Goal: Information Seeking & Learning: Understand process/instructions

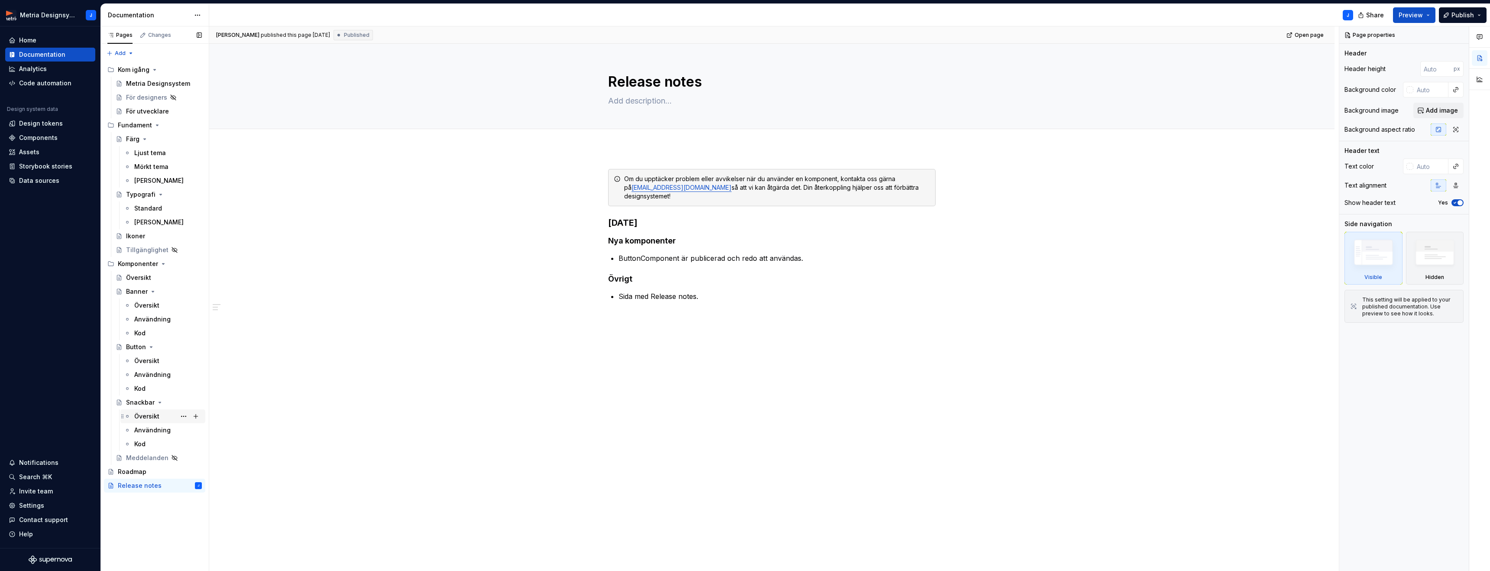
click at [163, 415] on div "Översikt" at bounding box center [168, 416] width 68 height 12
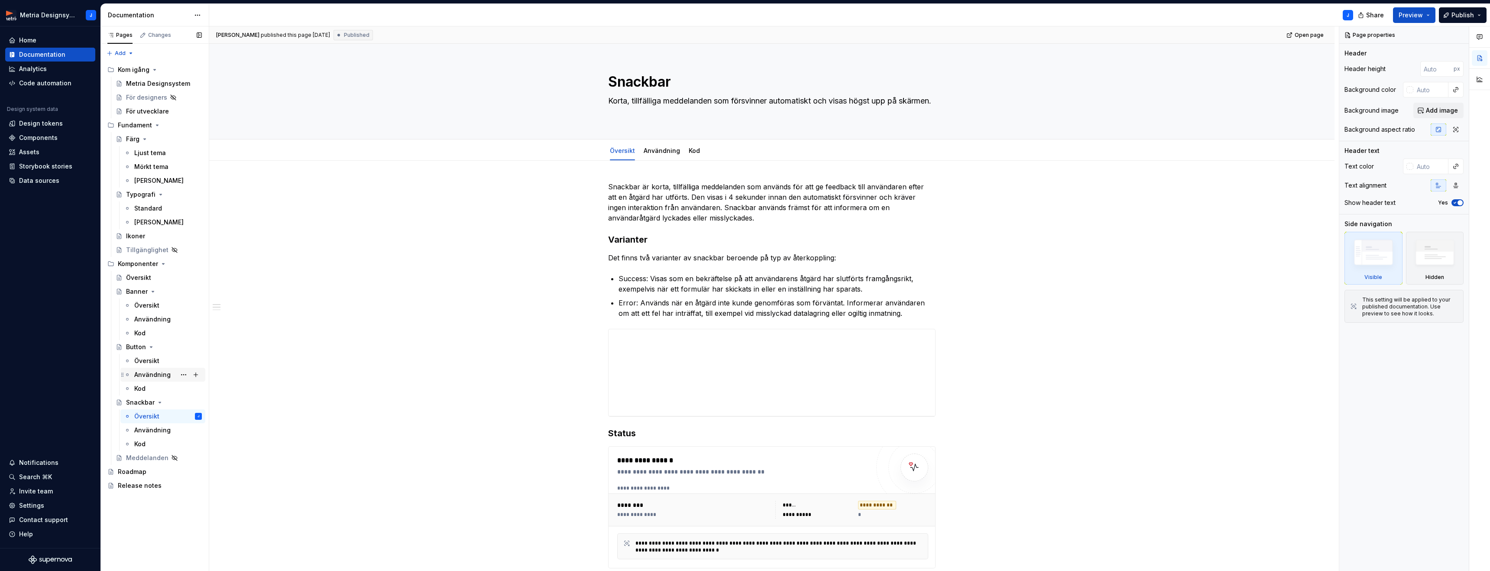
click at [163, 374] on div "Användning" at bounding box center [152, 374] width 36 height 9
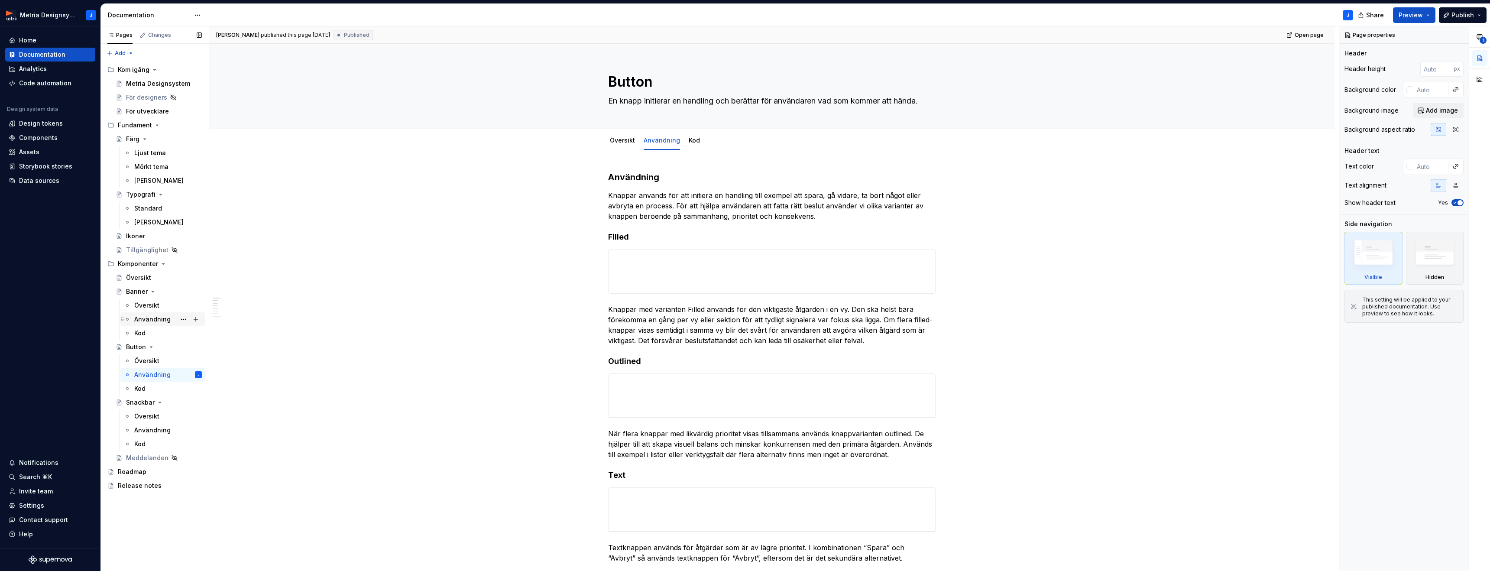
click at [156, 315] on div "Användning" at bounding box center [152, 319] width 36 height 9
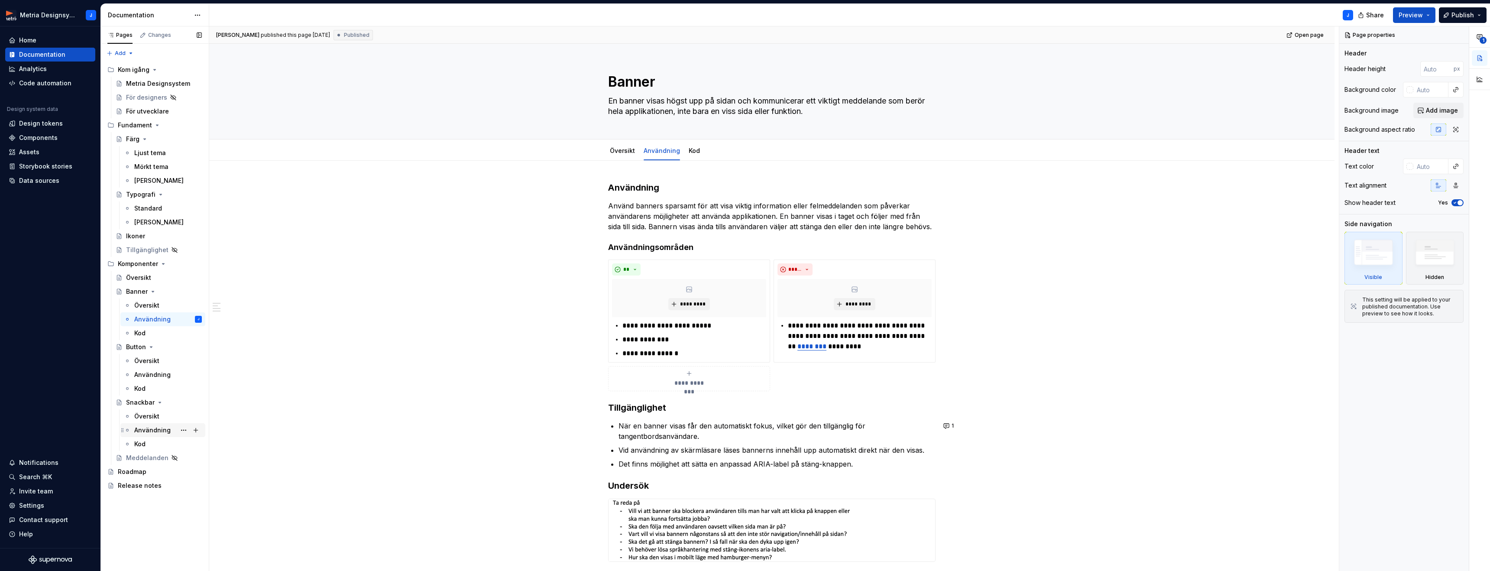
click at [158, 432] on div "Användning" at bounding box center [152, 430] width 36 height 9
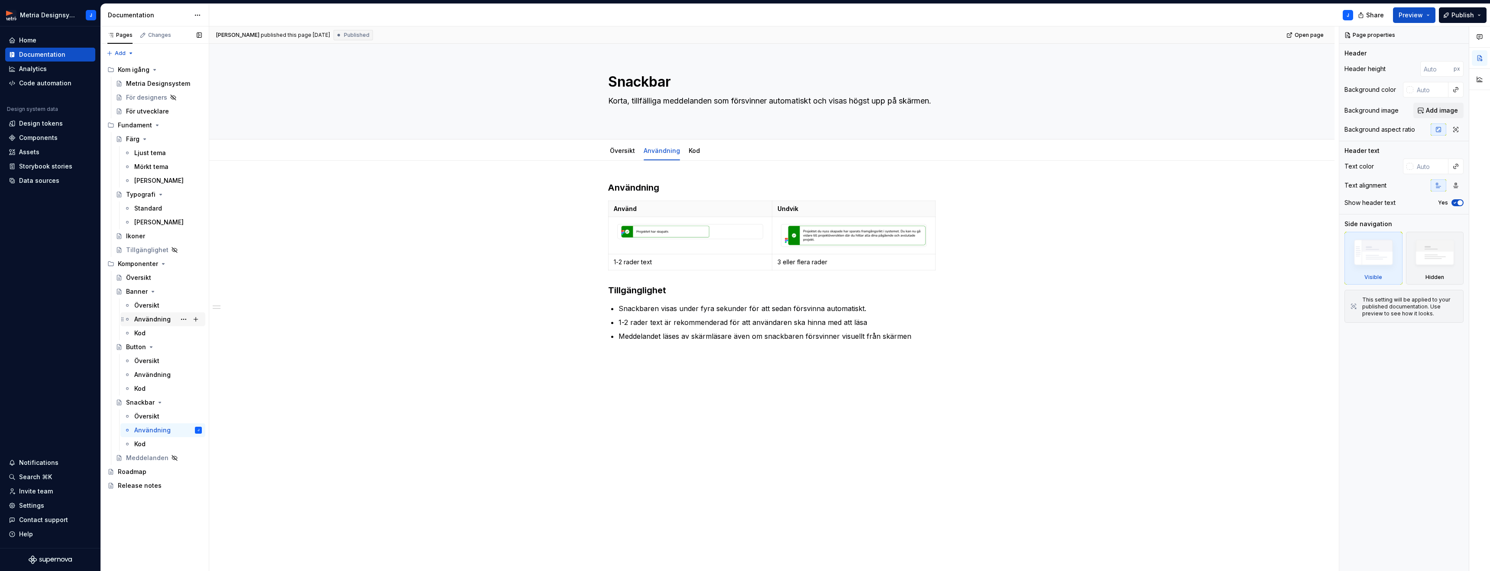
click at [154, 317] on div "Användning" at bounding box center [152, 319] width 36 height 9
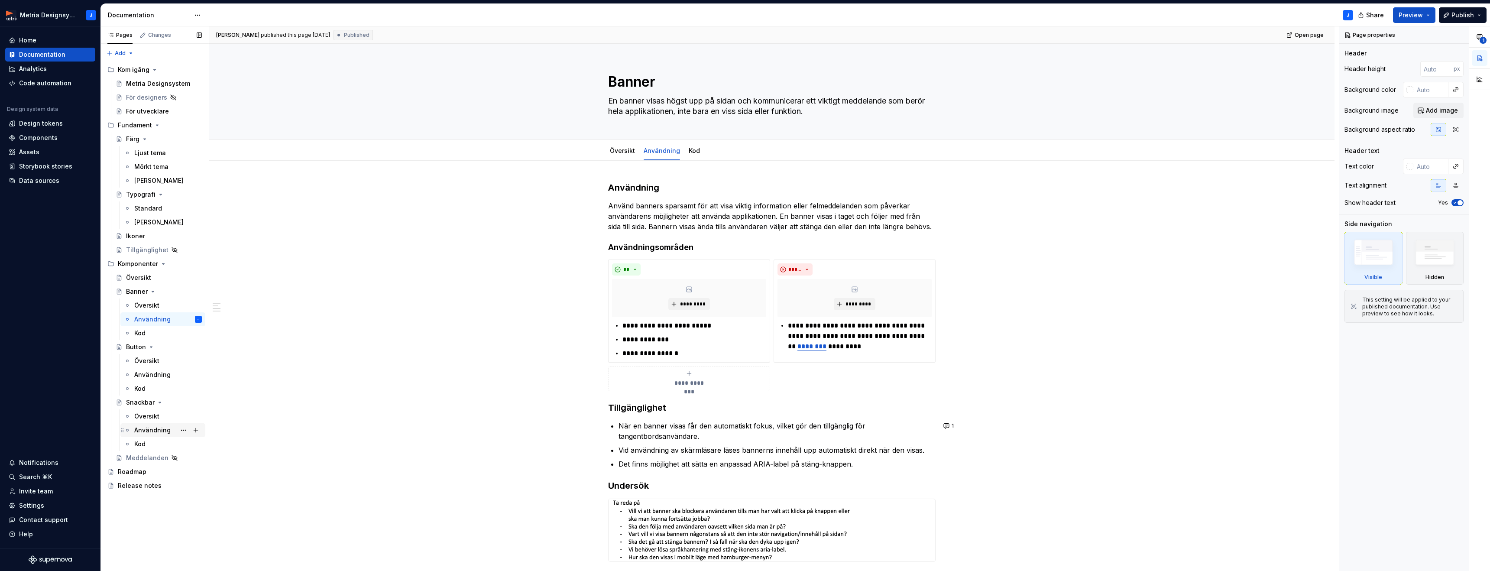
click at [152, 428] on div "Användning" at bounding box center [152, 430] width 36 height 9
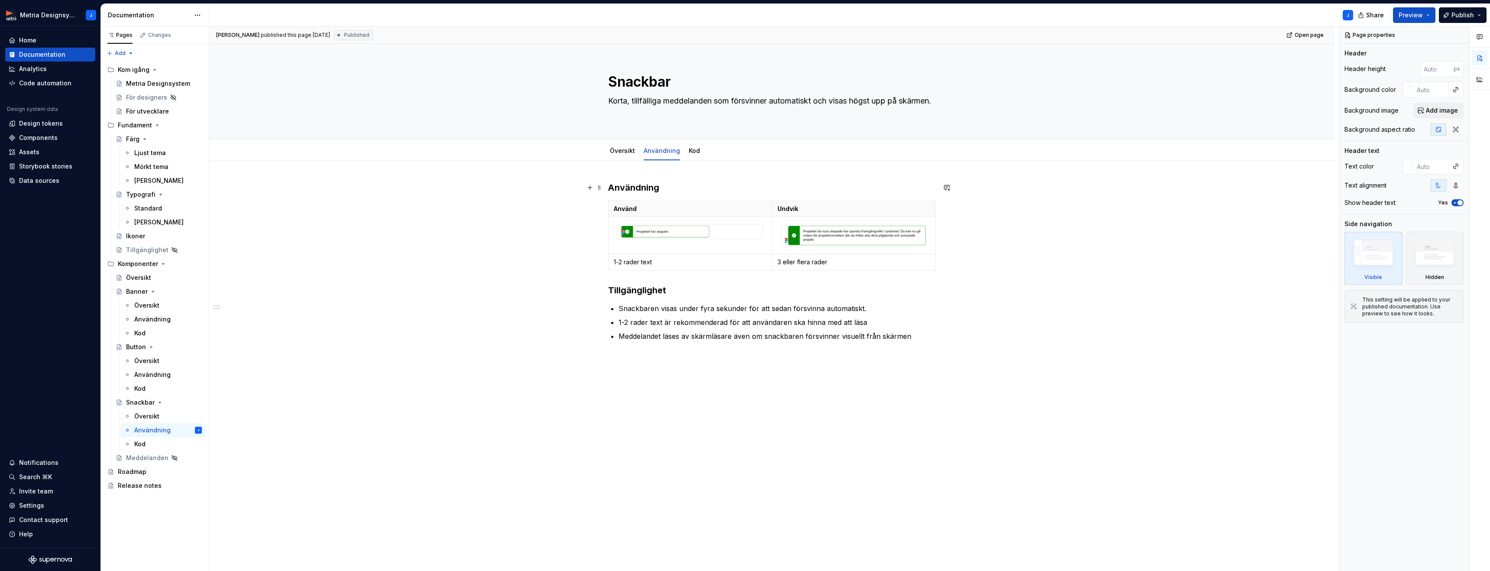
click at [680, 190] on h3 "Användning" at bounding box center [772, 188] width 328 height 12
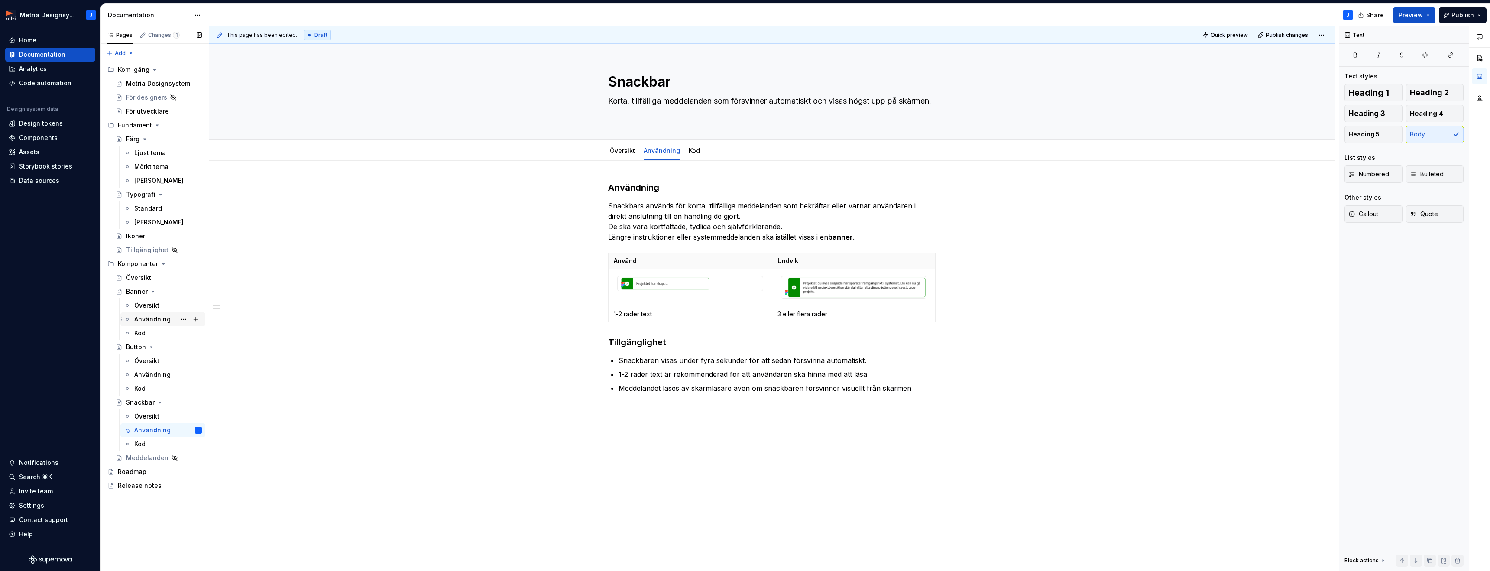
click at [142, 315] on div "Användning" at bounding box center [152, 319] width 36 height 9
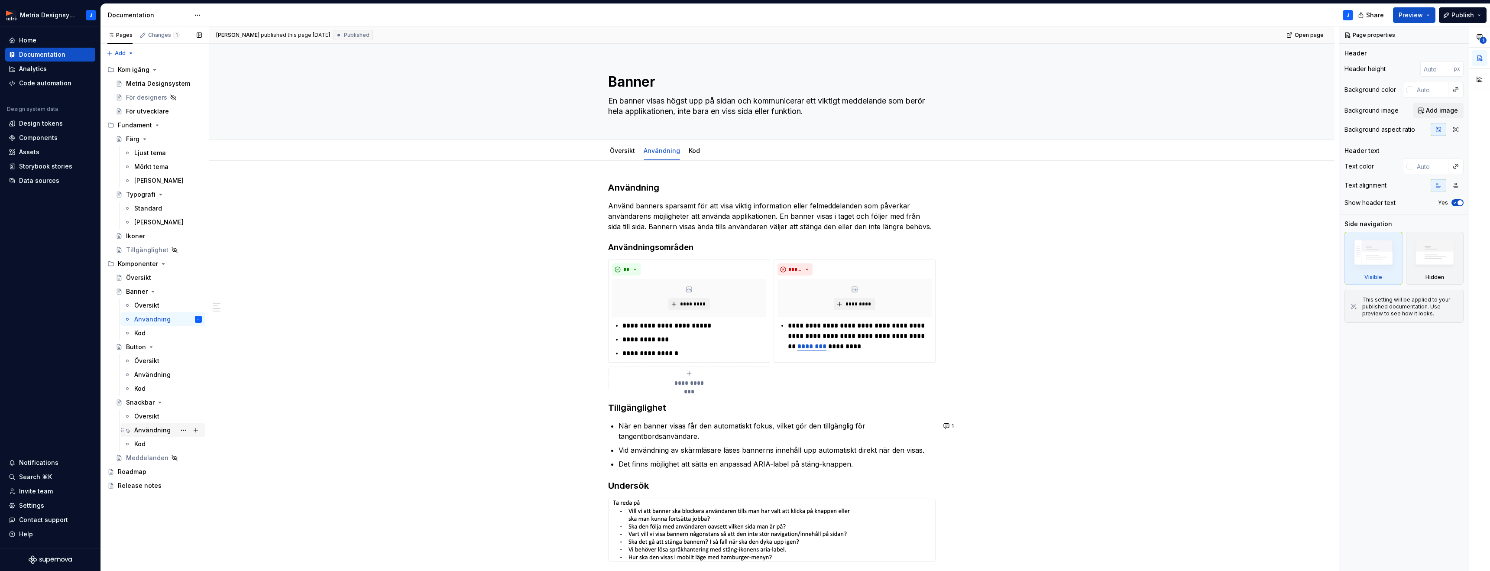
click at [153, 427] on div "Användning" at bounding box center [152, 430] width 36 height 9
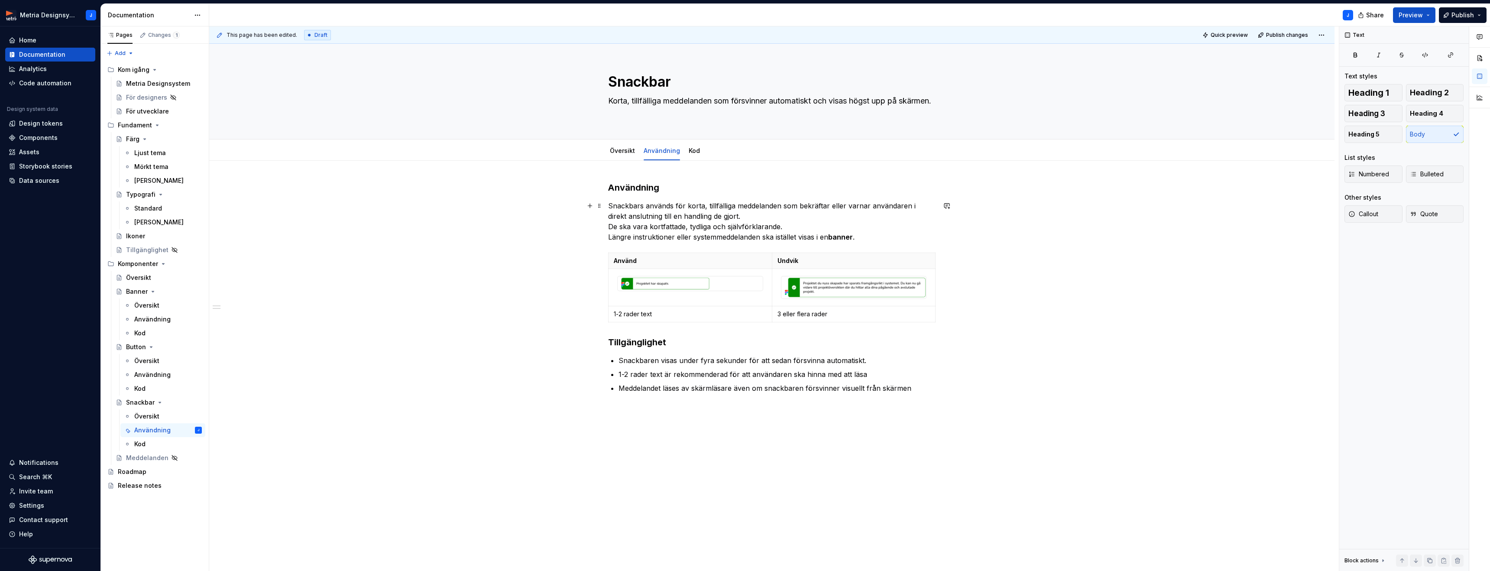
click at [880, 240] on p "Snackbars används för korta, tillfälliga meddelanden som bekräftar eller varnar…" at bounding box center [772, 222] width 328 height 42
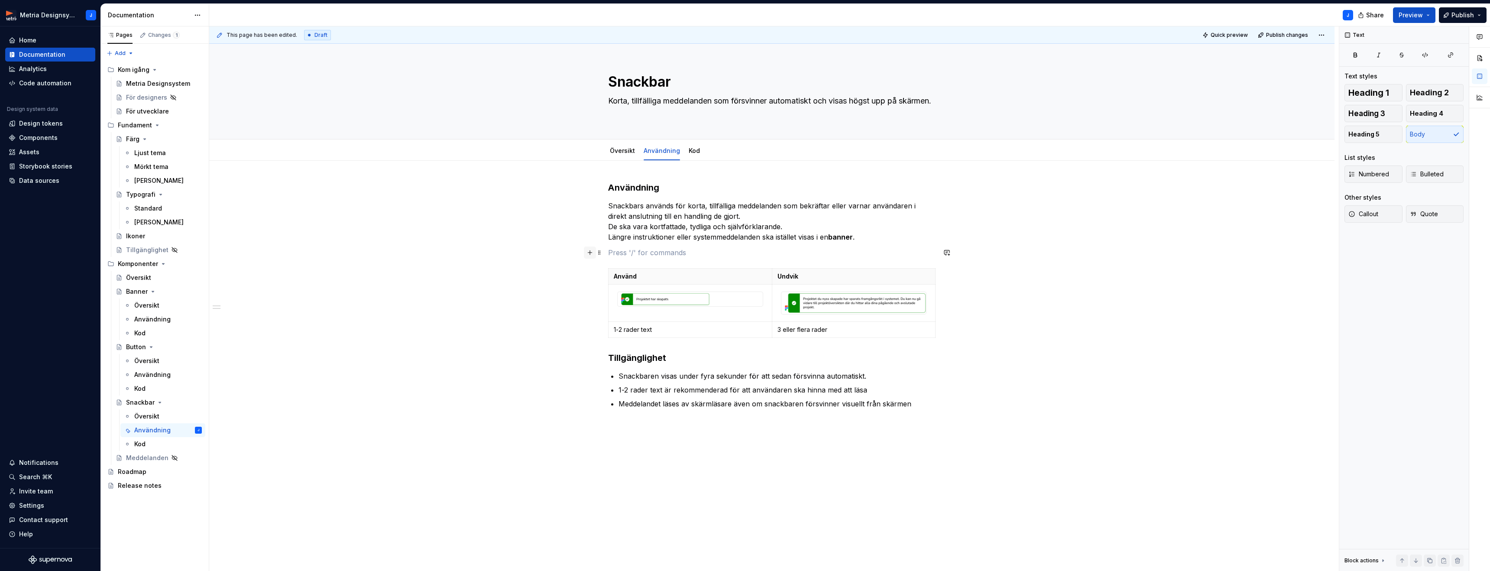
click at [591, 255] on button "button" at bounding box center [590, 253] width 12 height 12
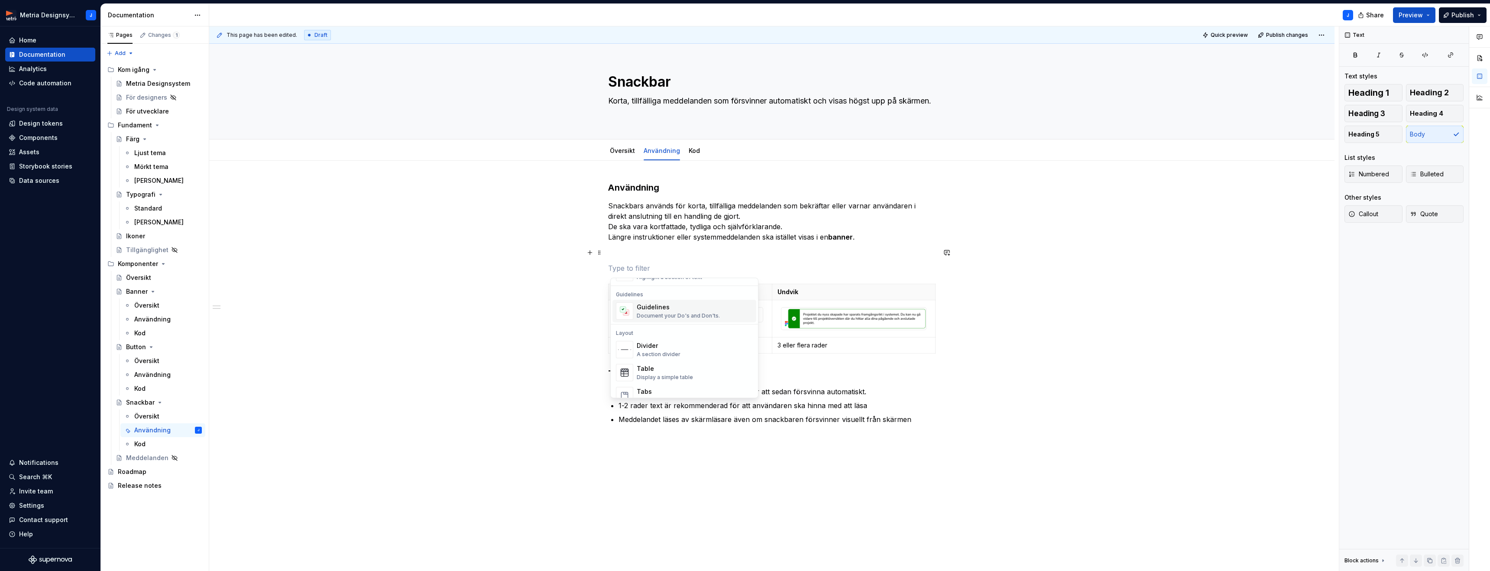
scroll to position [239, 0]
click at [672, 315] on div "Document your Do's and Don'ts." at bounding box center [678, 314] width 83 height 7
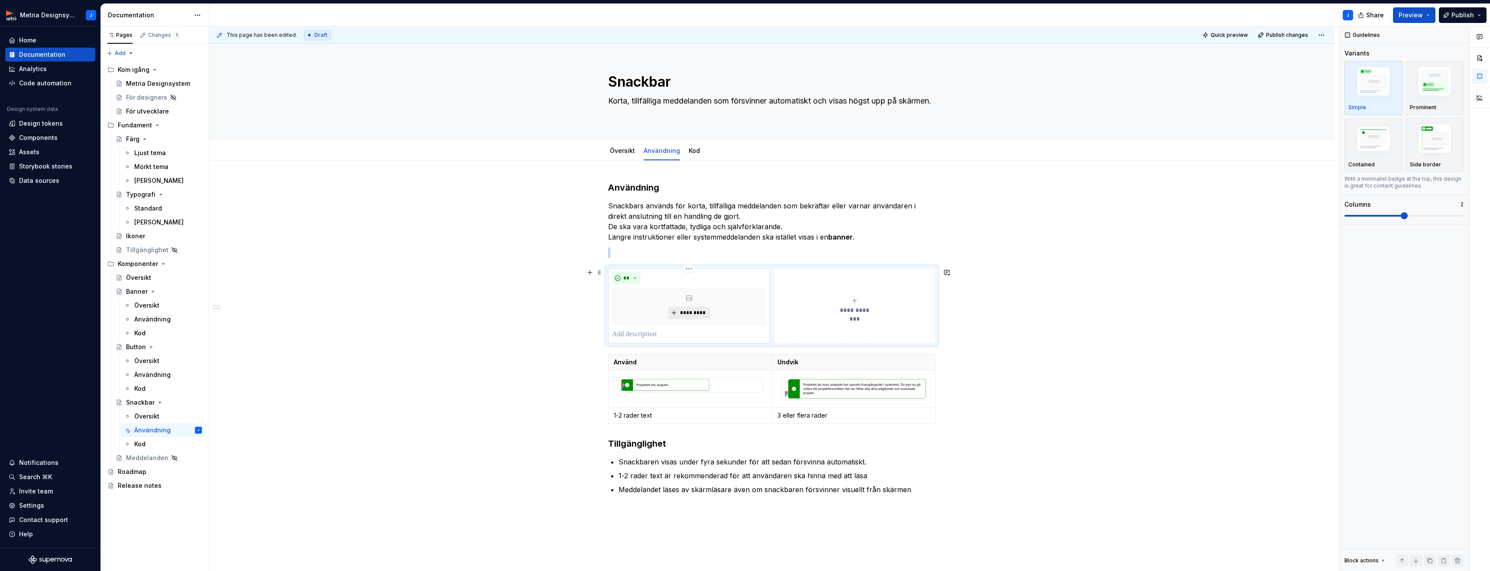
click at [688, 315] on span "*********" at bounding box center [692, 312] width 26 height 7
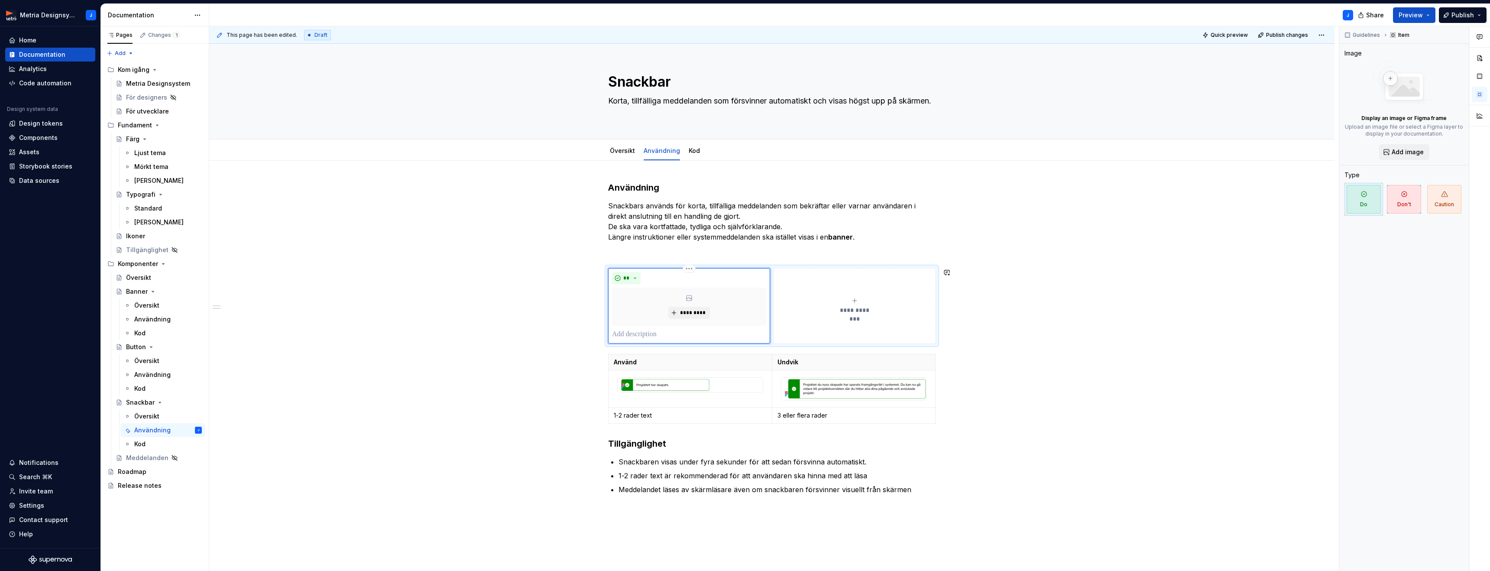
drag, startPoint x: 986, startPoint y: 307, endPoint x: 971, endPoint y: 301, distance: 15.8
click at [683, 312] on span "*********" at bounding box center [692, 312] width 26 height 7
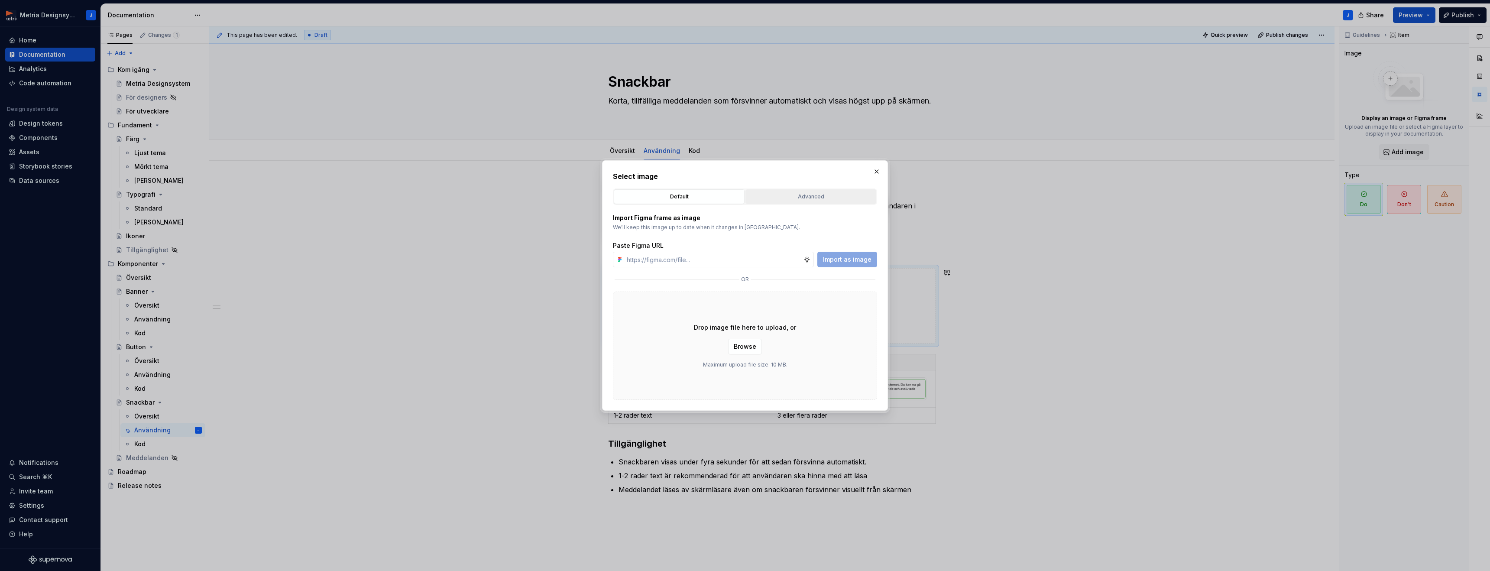
click at [777, 196] on div "Advanced" at bounding box center [811, 196] width 125 height 9
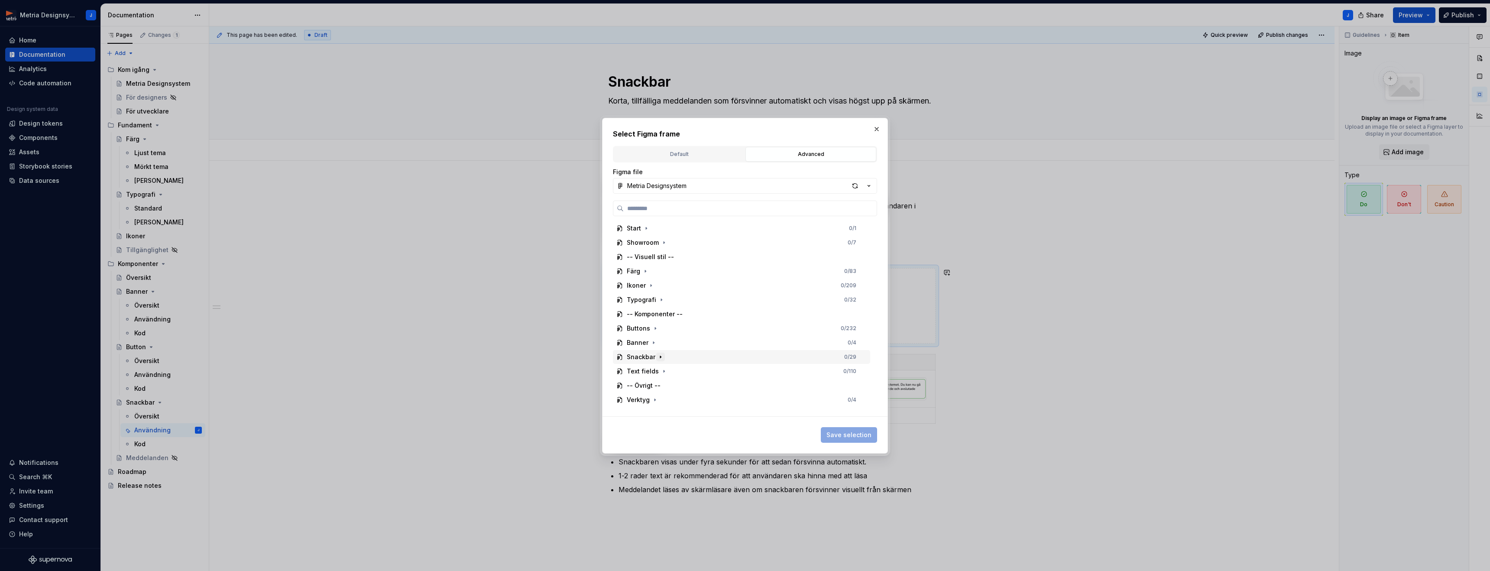
click at [660, 356] on icon "button" at bounding box center [660, 357] width 1 height 2
click at [653, 382] on icon "button" at bounding box center [653, 385] width 7 height 7
click at [667, 310] on icon "button" at bounding box center [670, 308] width 7 height 7
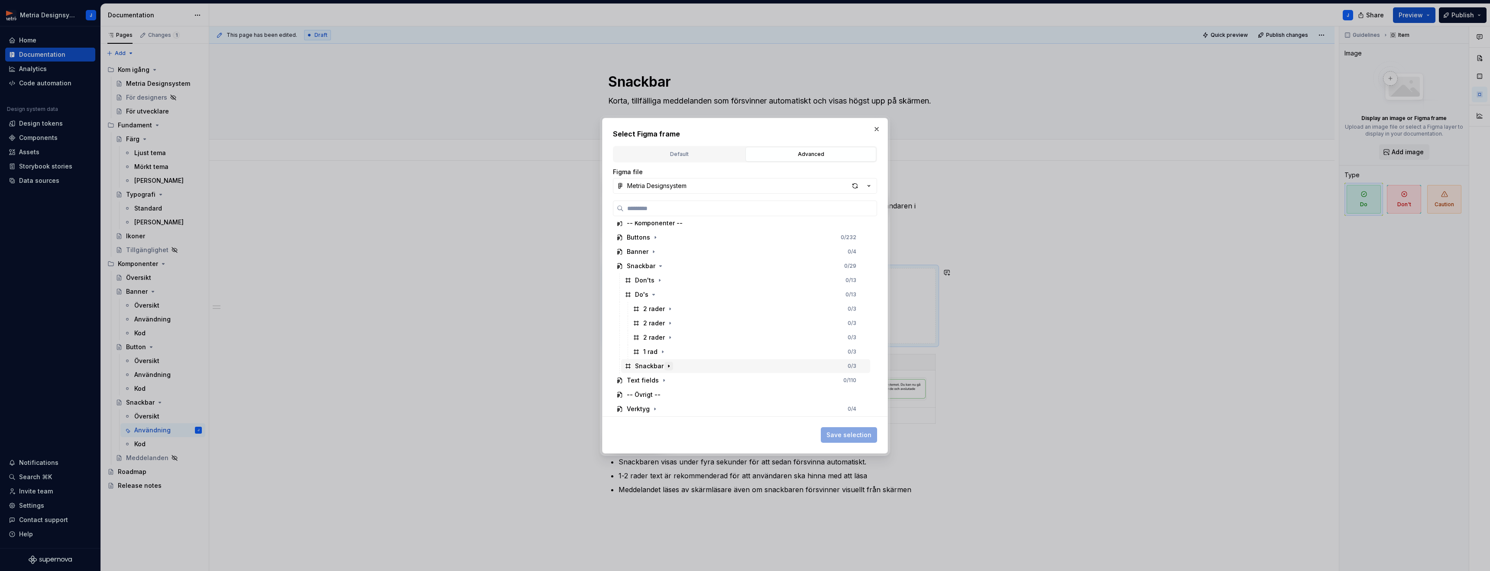
click at [665, 364] on icon "button" at bounding box center [668, 366] width 7 height 7
click at [664, 354] on icon "button" at bounding box center [662, 351] width 7 height 7
click at [667, 340] on icon "button" at bounding box center [670, 337] width 7 height 7
click at [671, 326] on button "button" at bounding box center [670, 323] width 9 height 9
click at [670, 312] on button "button" at bounding box center [670, 309] width 9 height 9
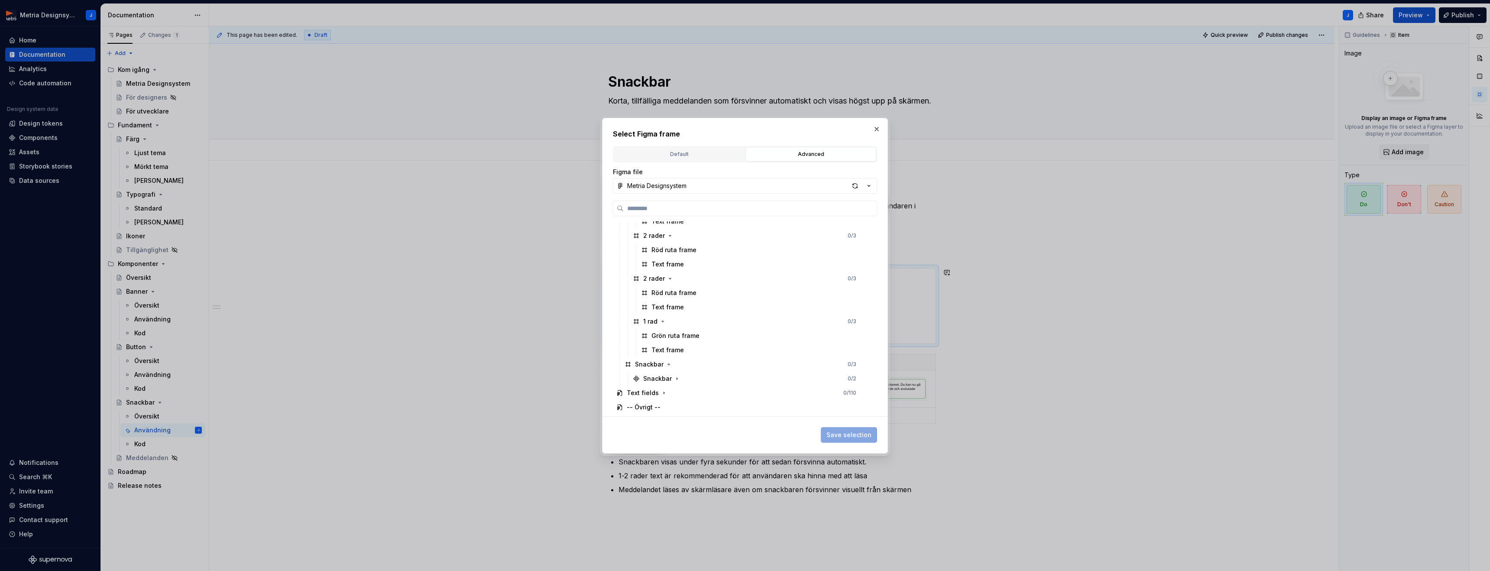
scroll to position [220, 0]
type textarea "*"
